Goal: Information Seeking & Learning: Find contact information

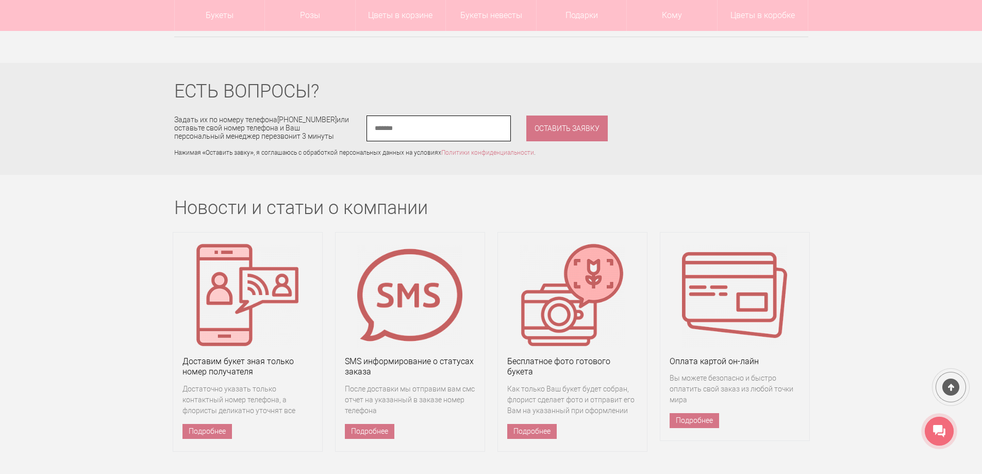
scroll to position [6621, 0]
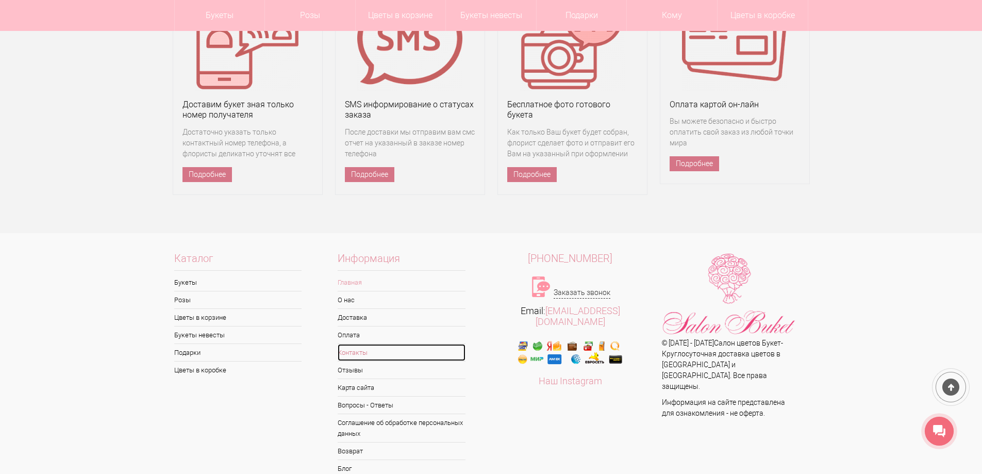
click at [356, 344] on link "Контакты" at bounding box center [401, 352] width 128 height 17
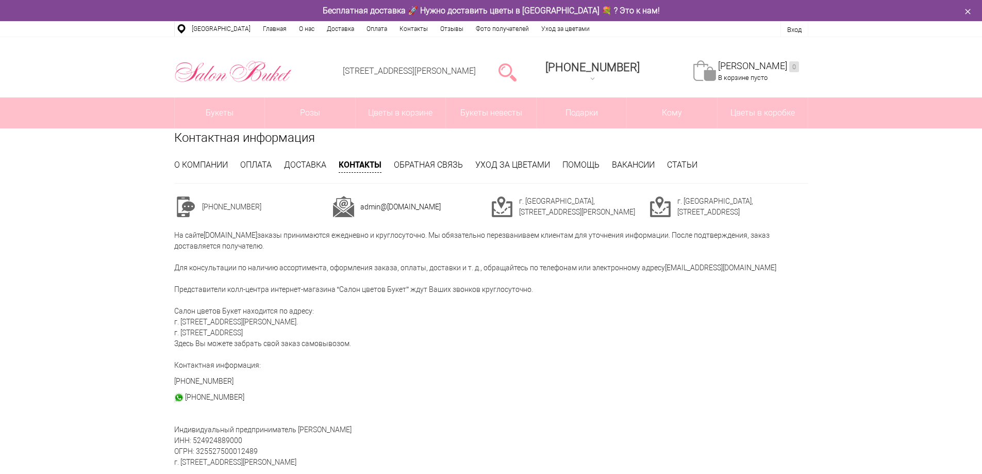
drag, startPoint x: 294, startPoint y: 426, endPoint x: 394, endPoint y: 426, distance: 100.0
copy div "Пырьев Степан Викторович"
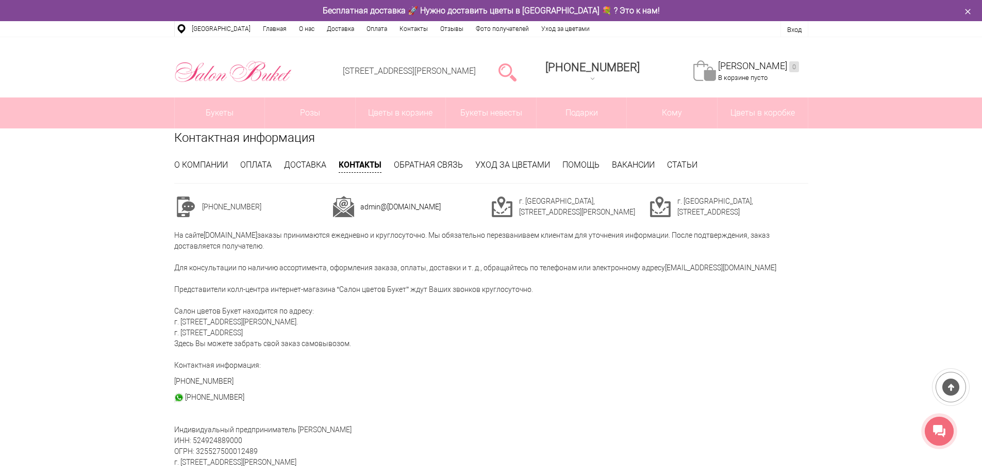
scroll to position [155, 0]
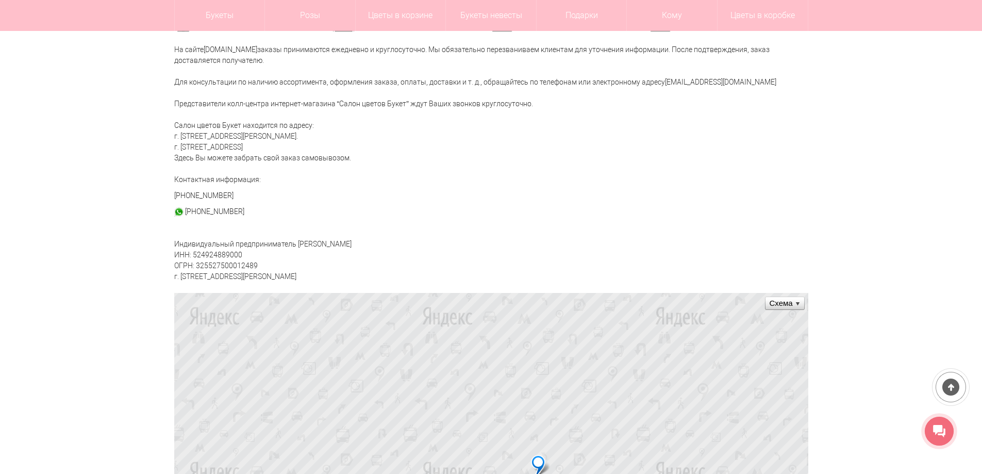
drag, startPoint x: 191, startPoint y: 251, endPoint x: 242, endPoint y: 251, distance: 51.5
click at [242, 251] on div "Контактная информация О компании Оплата Доставка Контакты Обратная связь Уход з…" at bounding box center [490, 408] width 649 height 930
copy div "524924889000"
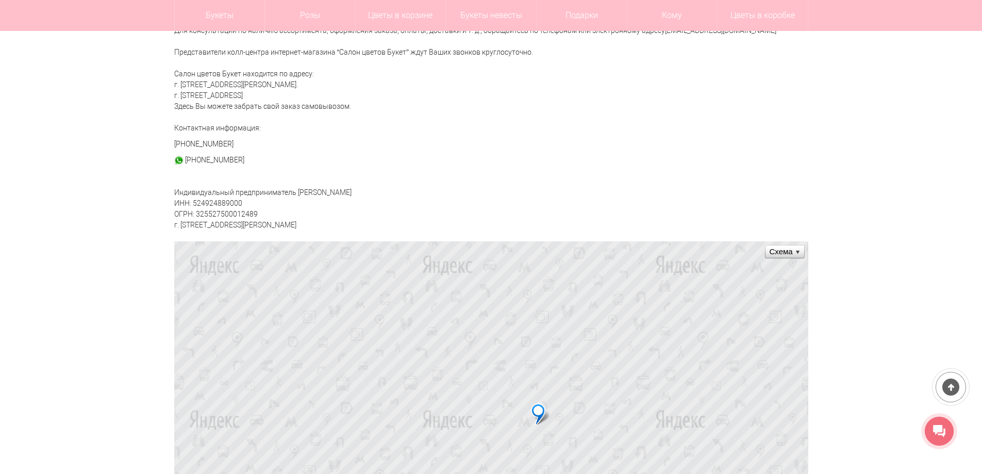
scroll to position [0, 0]
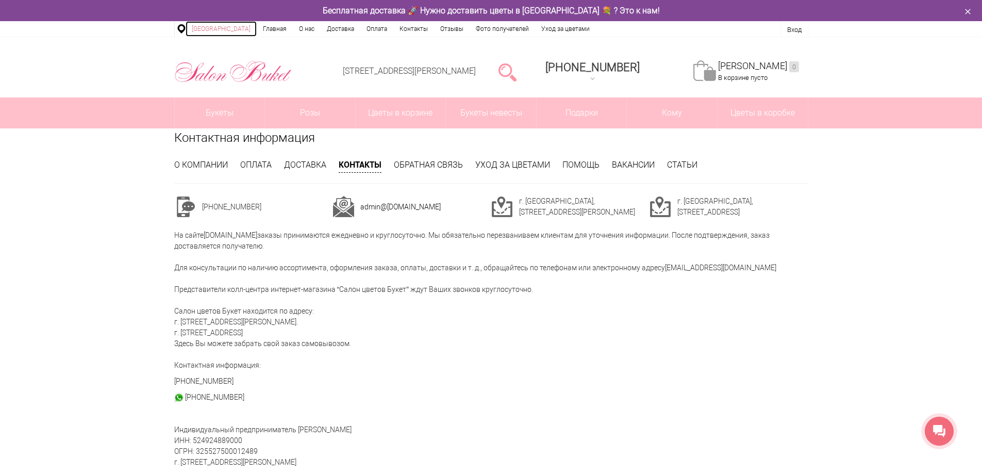
click at [227, 29] on link "[GEOGRAPHIC_DATA]" at bounding box center [220, 28] width 71 height 15
